Goal: Task Accomplishment & Management: Manage account settings

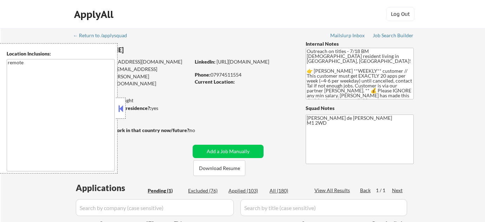
select select ""pending""
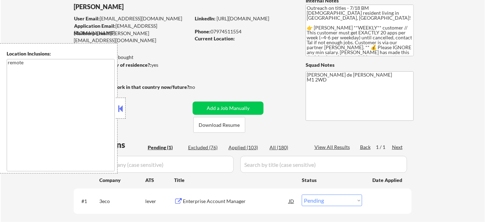
scroll to position [95, 0]
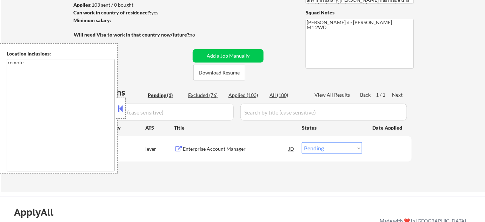
click at [122, 112] on button at bounding box center [121, 108] width 8 height 11
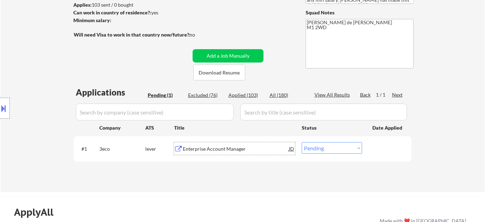
click at [225, 148] on div "Enterprise Account Manager" at bounding box center [236, 148] width 106 height 7
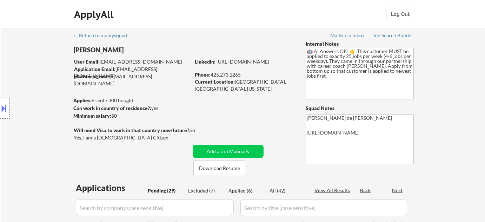
select select ""pending""
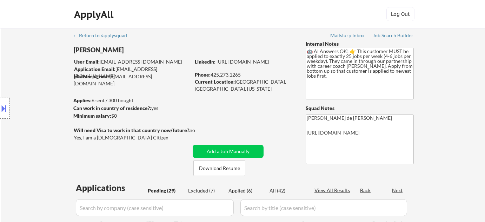
select select ""pending""
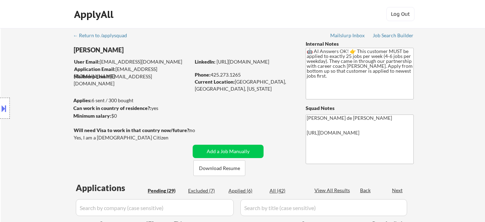
select select ""pending""
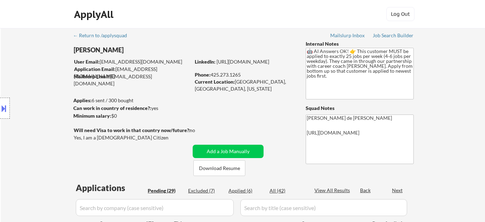
select select ""pending""
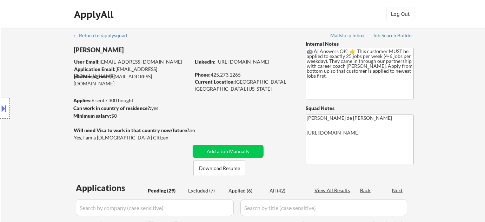
select select ""pending""
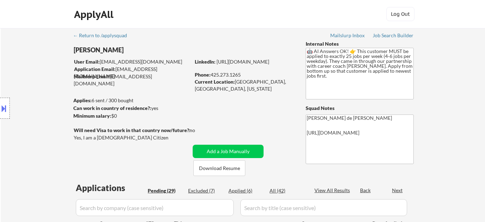
select select ""pending""
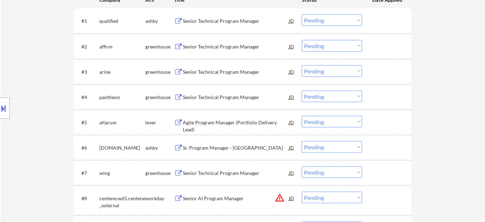
scroll to position [64, 0]
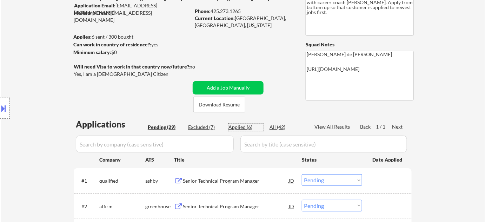
click at [244, 124] on div "Applied (6)" at bounding box center [245, 127] width 35 height 7
select select ""applied""
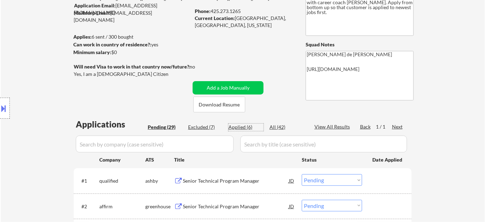
select select ""applied""
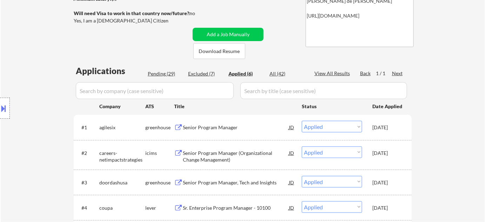
scroll to position [95, 0]
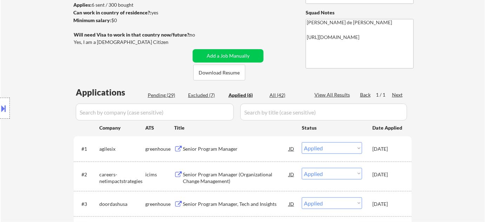
click at [170, 93] on div "Pending (29)" at bounding box center [165, 95] width 35 height 7
select select ""pending""
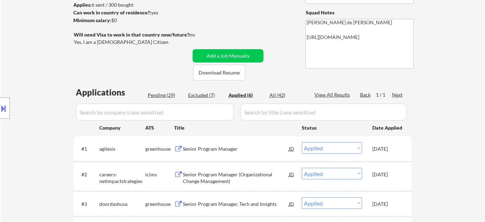
select select ""pending""
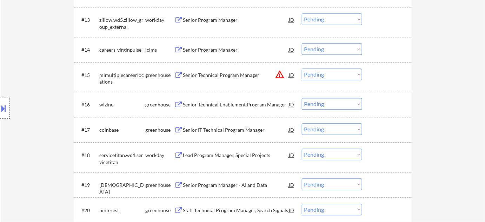
scroll to position [510, 0]
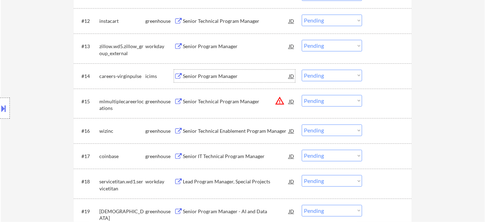
click at [215, 76] on div "Senior Program Manager" at bounding box center [236, 76] width 106 height 7
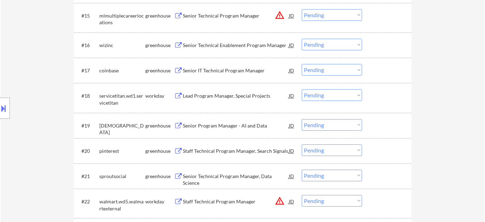
scroll to position [606, 0]
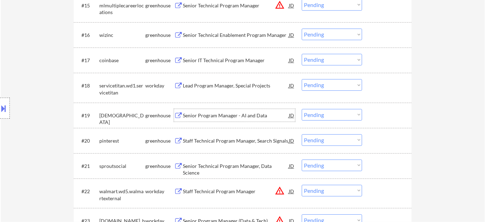
click at [226, 110] on div "Senior Program Manager - AI and Data" at bounding box center [236, 115] width 106 height 13
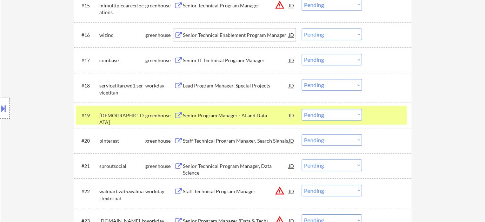
click at [227, 33] on div "Senior Technical Enablement Program Manager" at bounding box center [236, 35] width 106 height 7
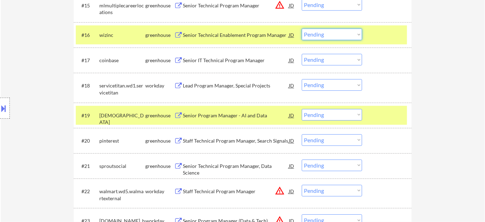
drag, startPoint x: 320, startPoint y: 33, endPoint x: 322, endPoint y: 38, distance: 5.4
click at [320, 33] on select "Choose an option... Pending Applied Excluded (Questions) Excluded (Expired) Exc…" at bounding box center [332, 34] width 60 height 12
click at [302, 28] on select "Choose an option... Pending Applied Excluded (Questions) Excluded (Expired) Exc…" at bounding box center [332, 34] width 60 height 12
select select ""pending""
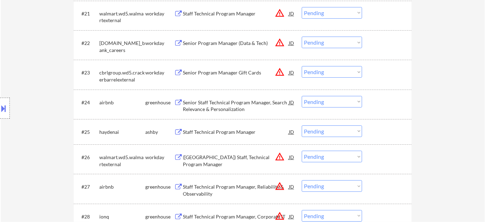
scroll to position [797, 0]
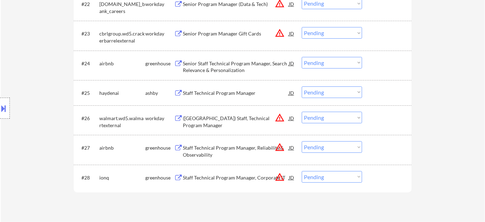
click at [219, 92] on div "Staff Technical Program Manager" at bounding box center [236, 92] width 106 height 7
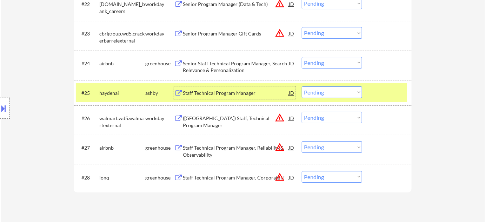
click at [343, 92] on select "Choose an option... Pending Applied Excluded (Questions) Excluded (Expired) Exc…" at bounding box center [332, 92] width 60 height 12
click at [302, 86] on select "Choose an option... Pending Applied Excluded (Questions) Excluded (Expired) Exc…" at bounding box center [332, 92] width 60 height 12
select select ""pending""
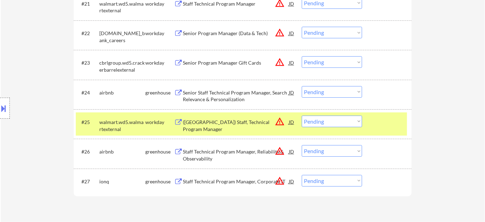
scroll to position [733, 0]
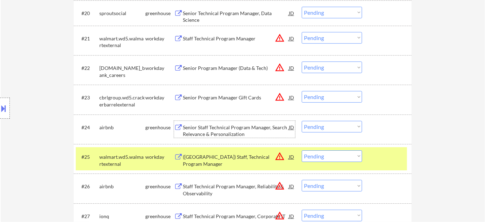
click at [223, 133] on div "Senior Staff Technical Program Manager, Search Relevance & Personalization" at bounding box center [236, 131] width 106 height 14
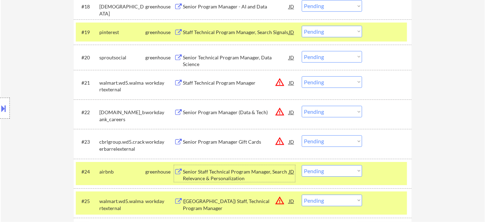
scroll to position [606, 0]
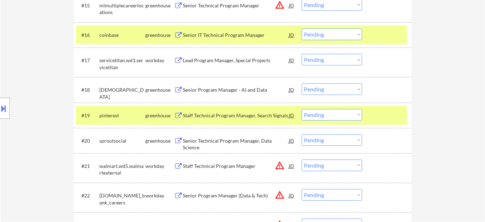
click at [216, 62] on div "Lead Program Manager, Special Projects" at bounding box center [236, 60] width 106 height 7
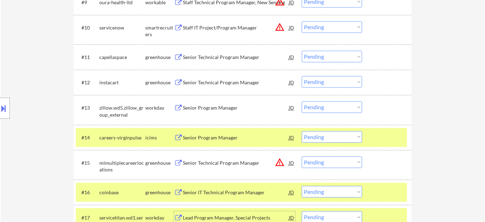
scroll to position [446, 0]
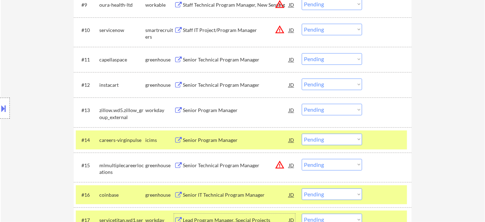
click at [209, 111] on div "Senior Program Manager" at bounding box center [236, 110] width 106 height 7
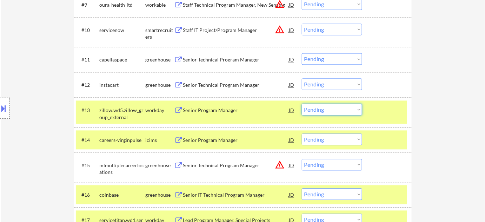
drag, startPoint x: 342, startPoint y: 106, endPoint x: 338, endPoint y: 110, distance: 5.2
click at [342, 106] on select "Choose an option... Pending Applied Excluded (Questions) Excluded (Expired) Exc…" at bounding box center [332, 110] width 60 height 12
click at [302, 104] on select "Choose an option... Pending Applied Excluded (Questions) Excluded (Expired) Exc…" at bounding box center [332, 110] width 60 height 12
select select ""pending""
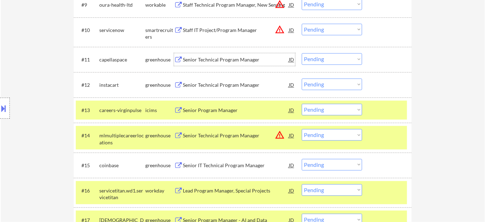
click at [208, 58] on div "Senior Technical Program Manager" at bounding box center [236, 59] width 106 height 7
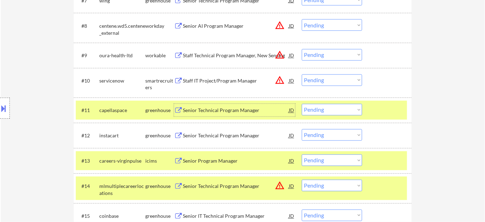
scroll to position [383, 0]
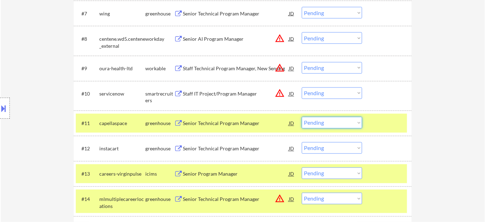
click at [321, 124] on select "Choose an option... Pending Applied Excluded (Questions) Excluded (Expired) Exc…" at bounding box center [332, 123] width 60 height 12
click at [302, 117] on select "Choose an option... Pending Applied Excluded (Questions) Excluded (Expired) Exc…" at bounding box center [332, 123] width 60 height 12
select select ""pending""
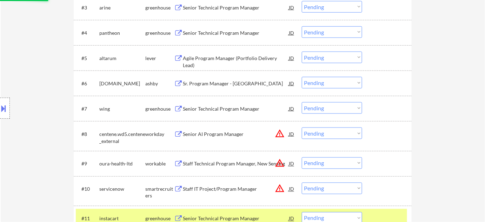
scroll to position [287, 0]
click at [241, 58] on div "Agile Program Manager (Portfolio Delivery Lead)" at bounding box center [236, 62] width 106 height 14
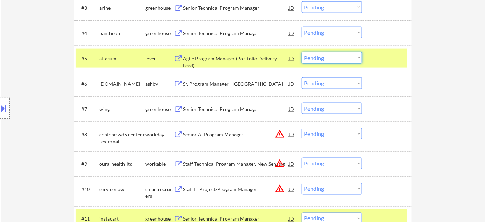
click at [330, 56] on select "Choose an option... Pending Applied Excluded (Questions) Excluded (Expired) Exc…" at bounding box center [332, 58] width 60 height 12
click at [302, 52] on select "Choose an option... Pending Applied Excluded (Questions) Excluded (Expired) Exc…" at bounding box center [332, 58] width 60 height 12
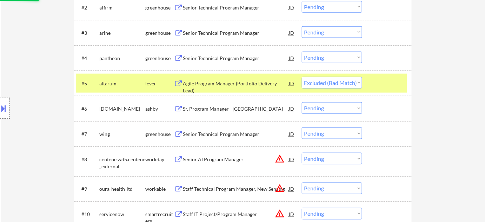
scroll to position [223, 0]
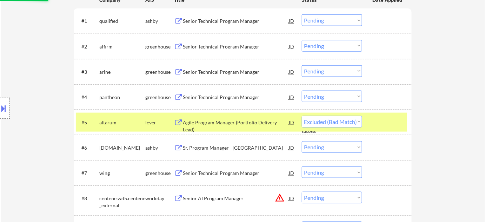
select select ""pending""
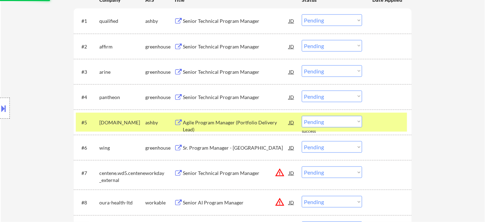
scroll to position [191, 0]
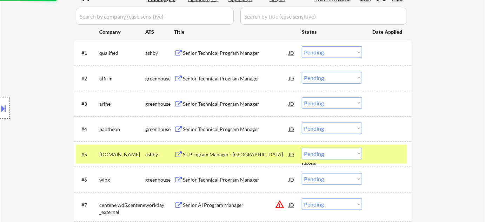
click at [234, 55] on div "Senior Technical Program Manager" at bounding box center [236, 52] width 106 height 7
